Goal: Task Accomplishment & Management: Complete application form

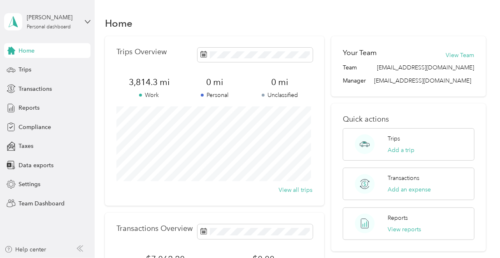
drag, startPoint x: 28, startPoint y: 203, endPoint x: 33, endPoint y: 195, distance: 9.8
click at [28, 203] on span "Team Dashboard" at bounding box center [42, 204] width 46 height 9
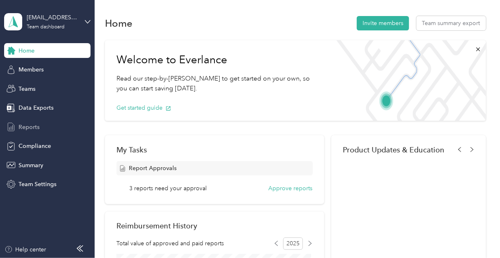
click at [25, 126] on span "Reports" at bounding box center [29, 127] width 21 height 9
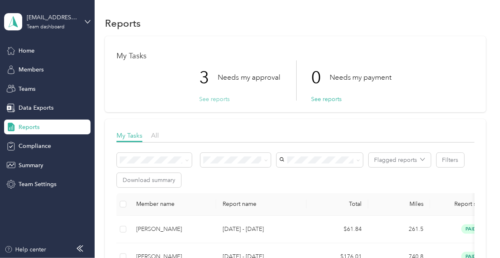
click at [209, 99] on button "See reports" at bounding box center [214, 99] width 30 height 9
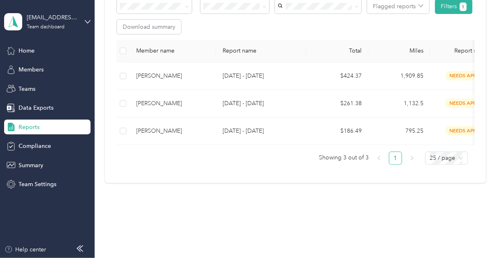
scroll to position [165, 0]
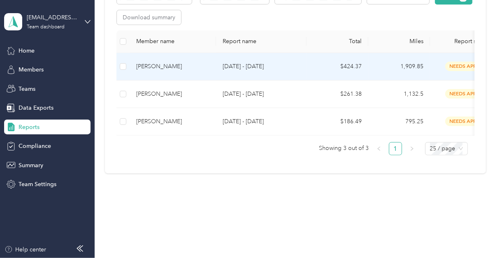
click at [173, 63] on div "Peter T Strande" at bounding box center [172, 66] width 73 height 9
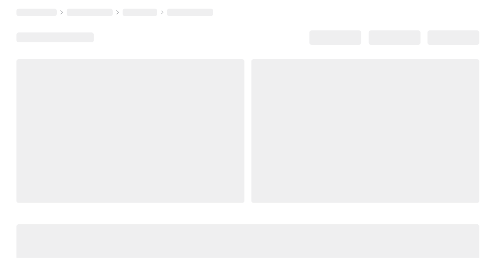
click at [173, 63] on div at bounding box center [130, 131] width 228 height 144
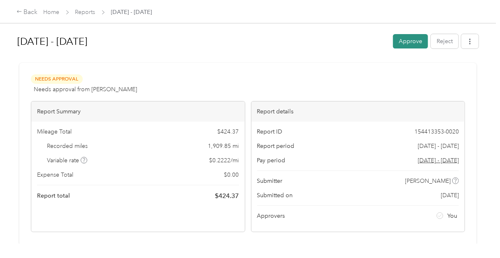
click at [408, 41] on button "Approve" at bounding box center [410, 41] width 35 height 14
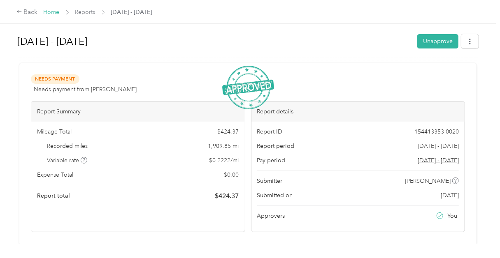
click at [49, 12] on link "Home" at bounding box center [52, 12] width 16 height 7
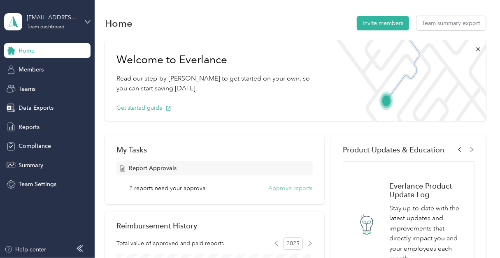
click at [284, 188] on button "Approve reports" at bounding box center [291, 188] width 44 height 9
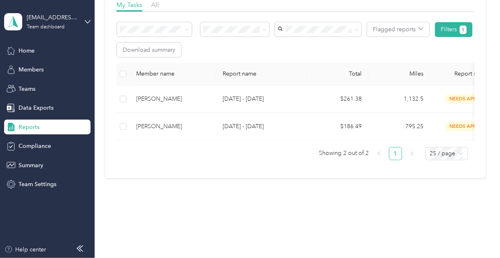
scroll to position [142, 0]
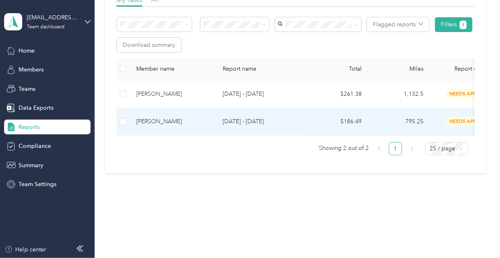
click at [153, 117] on div "ANDREW WEST" at bounding box center [172, 121] width 73 height 9
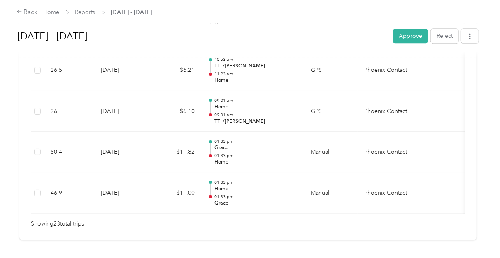
scroll to position [1029, 0]
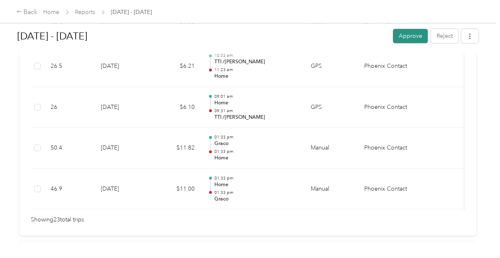
click at [410, 35] on button "Approve" at bounding box center [410, 36] width 35 height 14
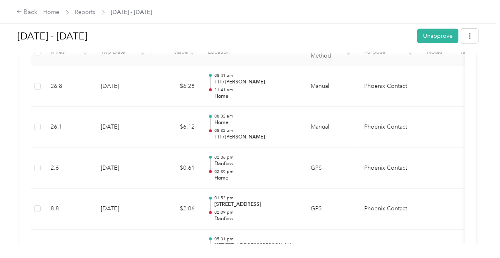
scroll to position [0, 0]
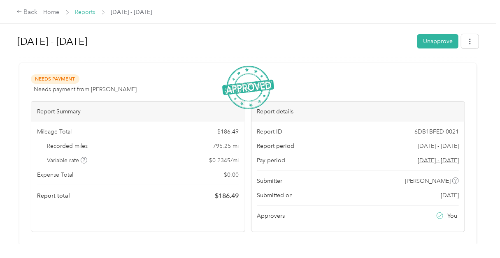
click at [87, 13] on link "Reports" at bounding box center [85, 12] width 20 height 7
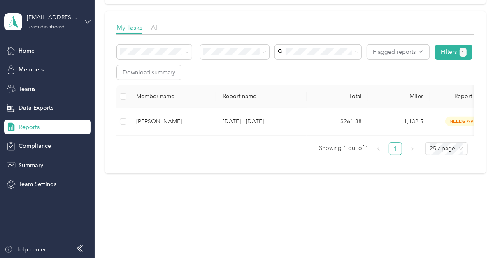
scroll to position [114, 0]
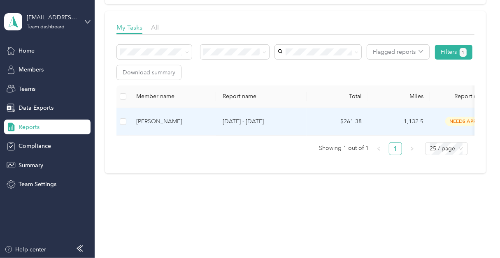
click at [158, 117] on div "Andrew Megaris" at bounding box center [172, 121] width 73 height 9
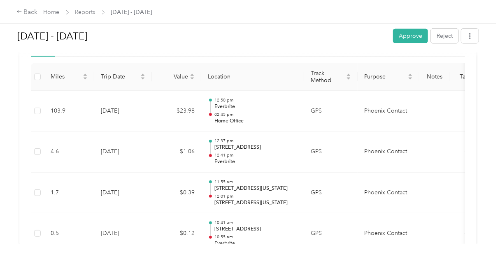
scroll to position [123, 0]
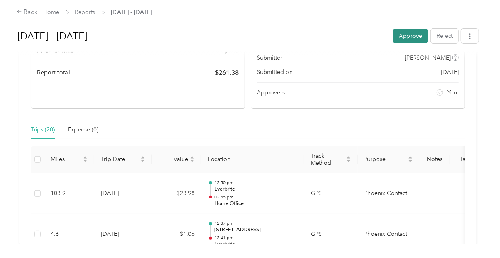
click at [404, 37] on button "Approve" at bounding box center [410, 36] width 35 height 14
click at [85, 11] on link "Reports" at bounding box center [85, 12] width 20 height 7
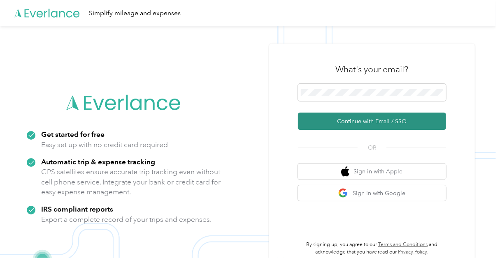
click at [333, 121] on button "Continue with Email / SSO" at bounding box center [372, 121] width 148 height 17
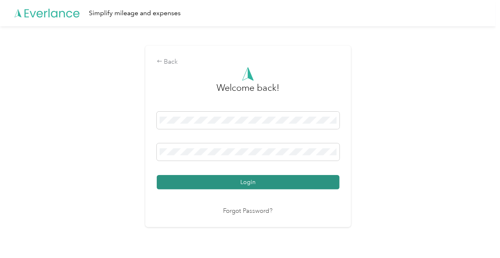
click at [282, 179] on button "Login" at bounding box center [248, 182] width 183 height 14
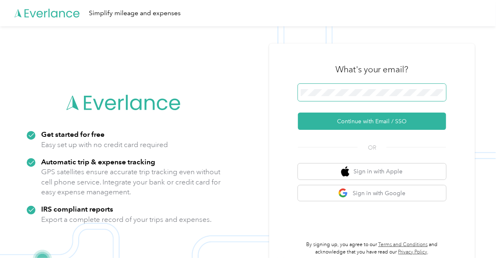
click at [315, 89] on span at bounding box center [372, 92] width 148 height 17
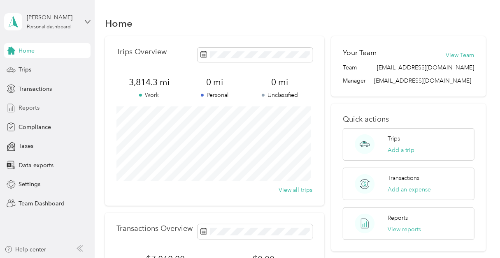
click at [19, 107] on span "Reports" at bounding box center [29, 108] width 21 height 9
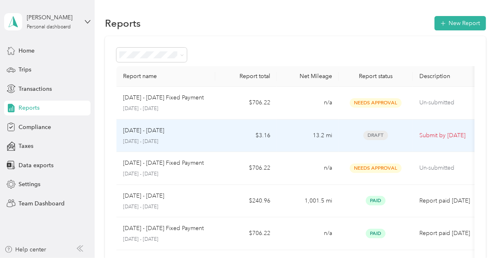
click at [172, 135] on div "Aug 1 - 31, 2025 August 1 - 31, 2025" at bounding box center [166, 135] width 86 height 19
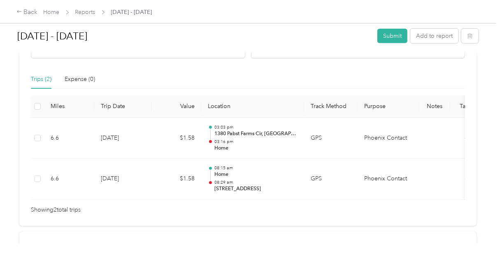
scroll to position [165, 0]
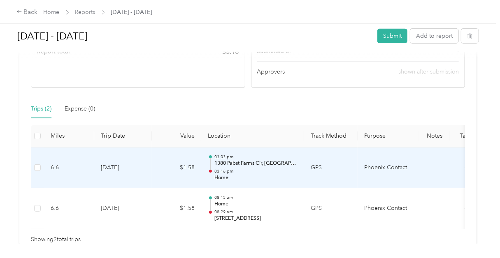
click at [227, 163] on p "1380 Pabst Farms Cir, Oconomowoc, WI" at bounding box center [255, 163] width 83 height 7
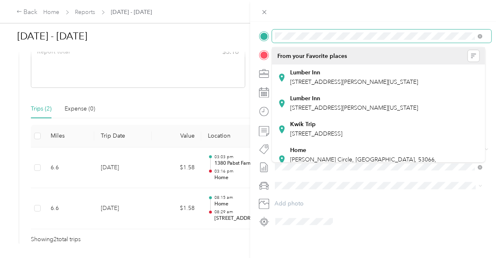
scroll to position [173, 0]
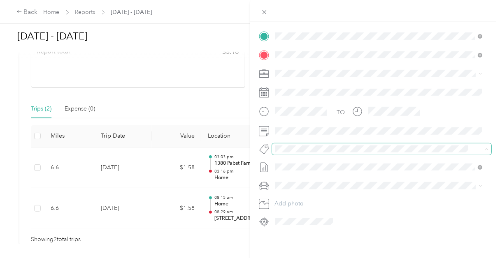
click at [274, 145] on span at bounding box center [375, 149] width 206 height 9
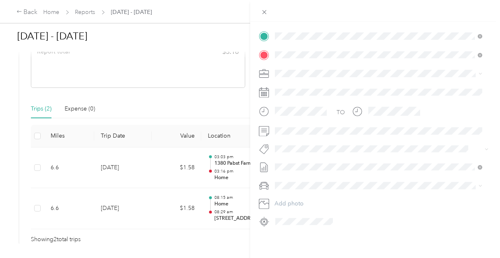
click at [401, 216] on div at bounding box center [381, 222] width 219 height 13
click at [361, 198] on button "Add photo" at bounding box center [382, 204] width 220 height 12
click at [263, 11] on icon at bounding box center [264, 12] width 7 height 7
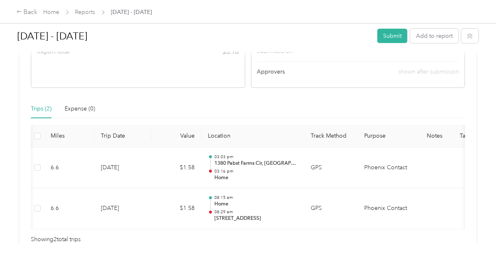
scroll to position [0, 49]
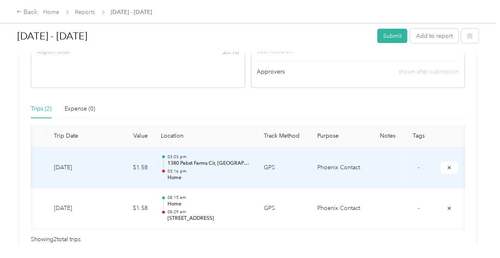
click at [420, 153] on td "-" at bounding box center [418, 168] width 31 height 41
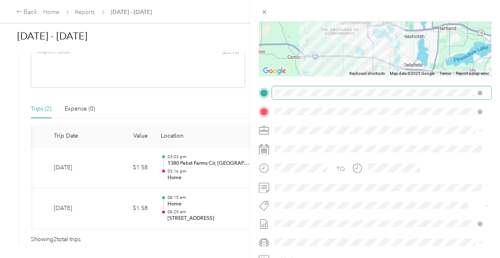
scroll to position [91, 0]
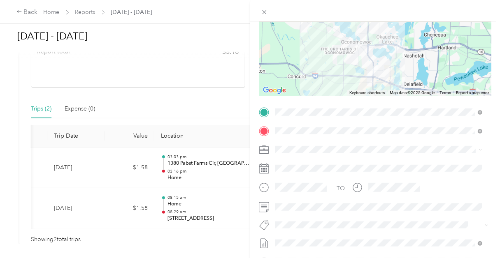
click at [217, 110] on div "Trip details Save This trip cannot be edited because it is either under review,…" at bounding box center [250, 129] width 500 height 258
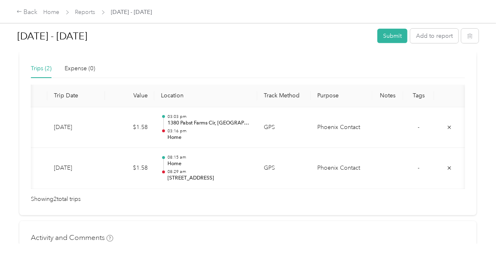
scroll to position [206, 0]
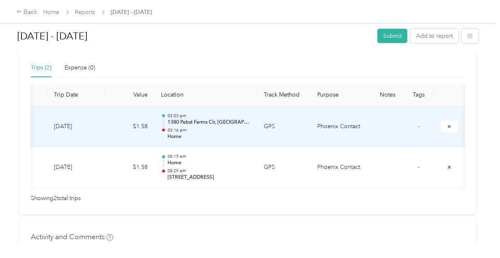
click at [209, 120] on p "1380 Pabst Farms Cir, Oconomowoc, WI" at bounding box center [208, 122] width 83 height 7
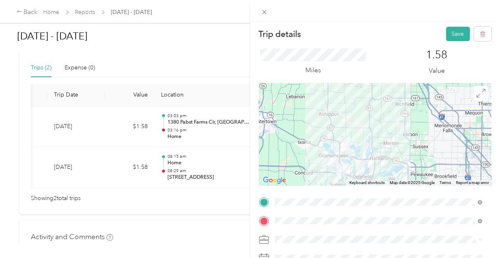
scroll to position [0, 0]
click at [451, 35] on button "Save" at bounding box center [458, 35] width 24 height 14
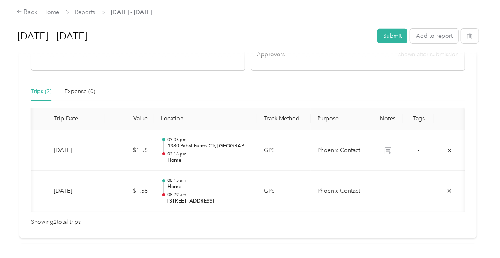
scroll to position [165, 0]
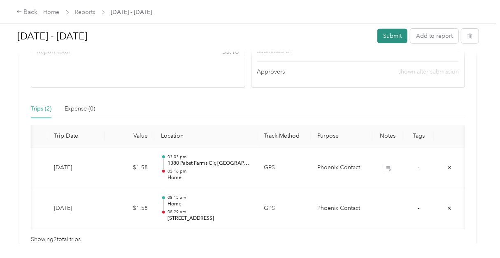
click at [387, 35] on button "Submit" at bounding box center [392, 36] width 30 height 14
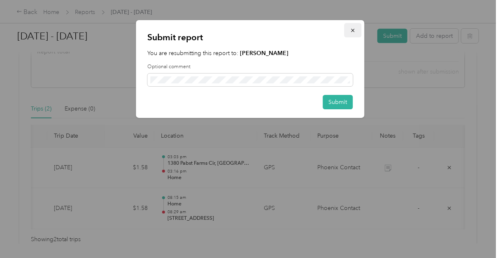
click at [353, 29] on icon "button" at bounding box center [353, 31] width 6 height 6
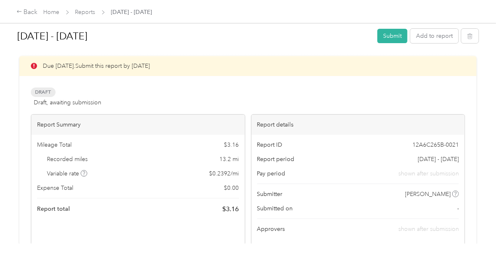
scroll to position [0, 0]
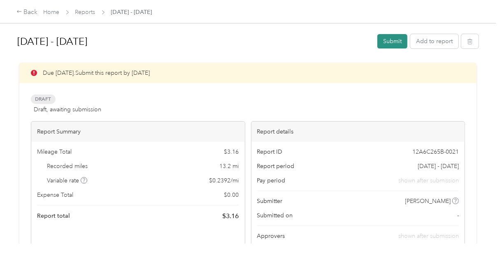
click at [385, 44] on button "Submit" at bounding box center [392, 41] width 30 height 14
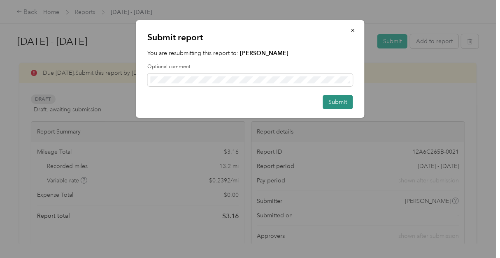
click at [339, 103] on button "Submit" at bounding box center [338, 102] width 30 height 14
